Goal: Book appointment/travel/reservation

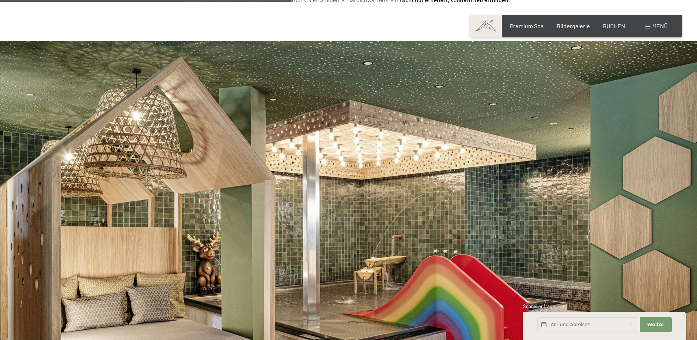
scroll to position [1345, 0]
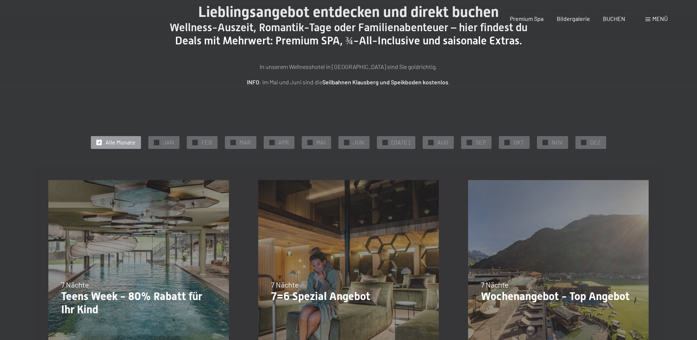
scroll to position [149, 0]
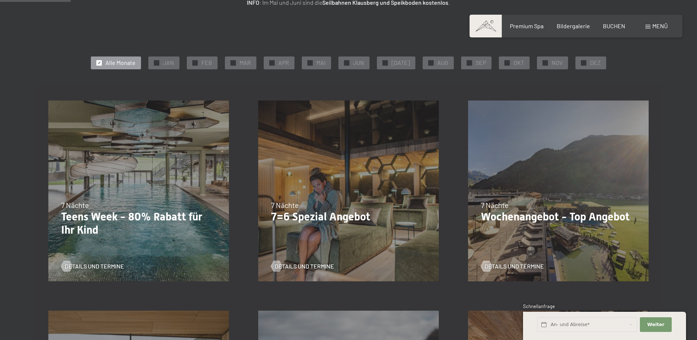
click at [331, 217] on p "7=6 Spezial Angebot" at bounding box center [348, 216] width 155 height 13
click at [298, 267] on span "Details und Termine" at bounding box center [311, 266] width 59 height 8
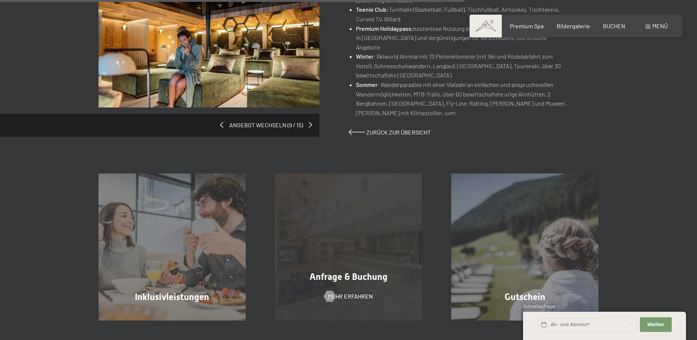
scroll to position [710, 0]
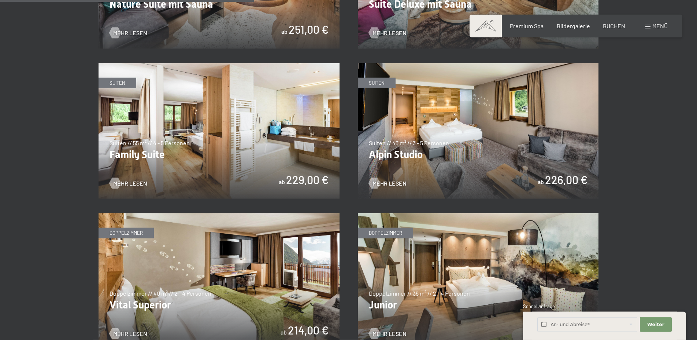
scroll to position [972, 0]
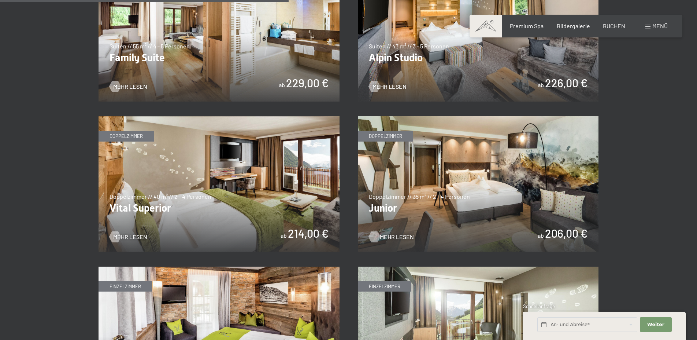
click at [385, 238] on span "Mehr Lesen" at bounding box center [397, 237] width 34 height 8
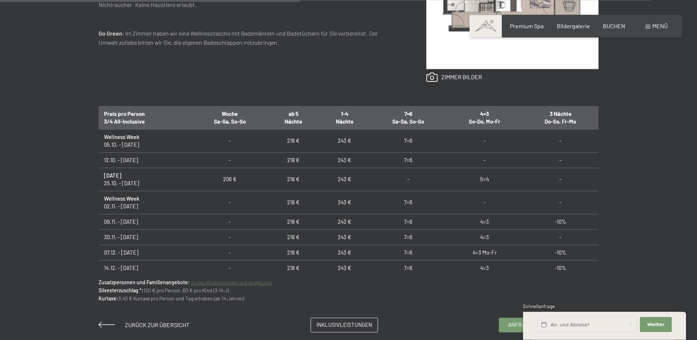
scroll to position [411, 0]
